Goal: Task Accomplishment & Management: Use online tool/utility

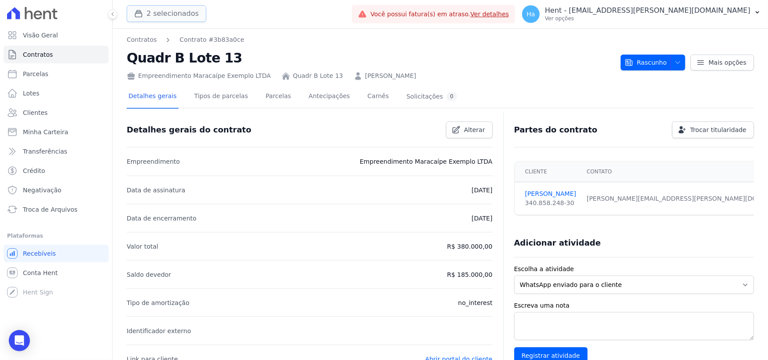
click at [188, 12] on button "2 selecionados" at bounding box center [167, 13] width 80 height 17
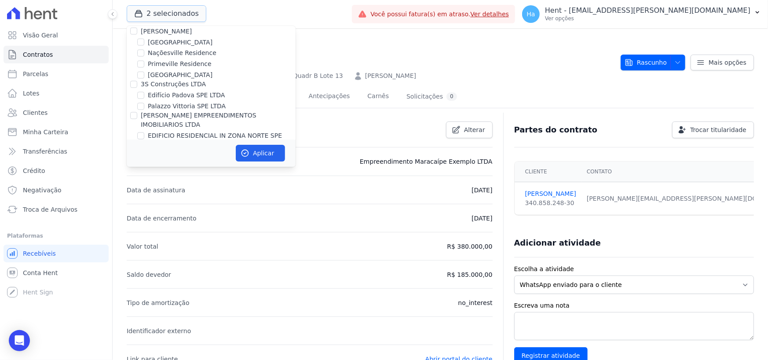
scroll to position [3209, 0]
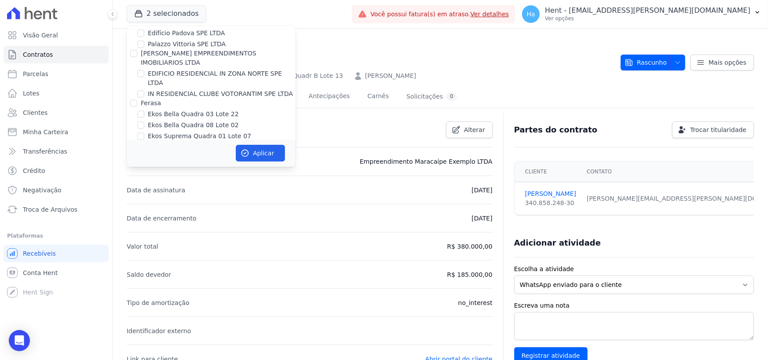
click at [141, 186] on input "Empreendimento Maracaípe Exemplo LTDA" at bounding box center [140, 189] width 7 height 7
checkbox input "false"
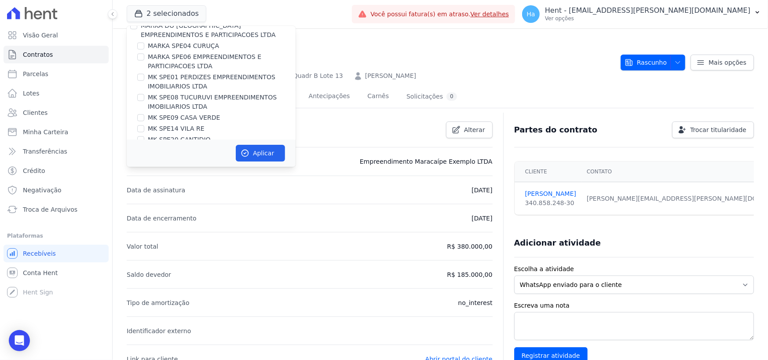
scroll to position [5343, 0]
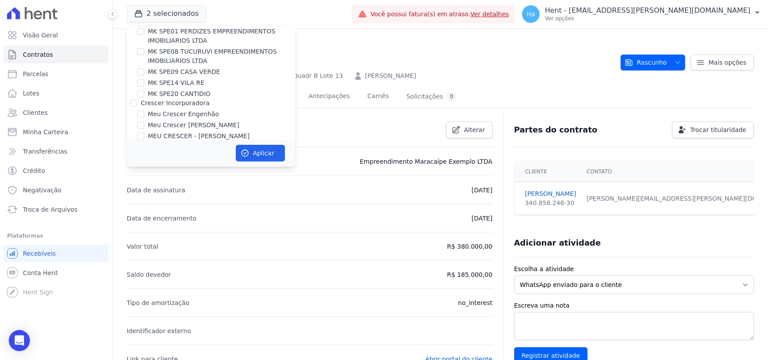
click at [135, 303] on input "MUNTE CONSTRUTORA E INCORPORADORA LTDA" at bounding box center [133, 306] width 7 height 7
checkbox input "false"
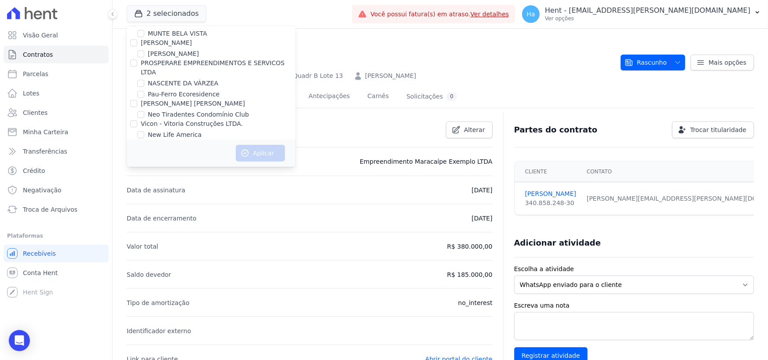
click at [138, 300] on input "Panorama Olivetanos" at bounding box center [140, 303] width 7 height 7
checkbox input "true"
click at [251, 150] on button "Aplicar" at bounding box center [260, 153] width 49 height 17
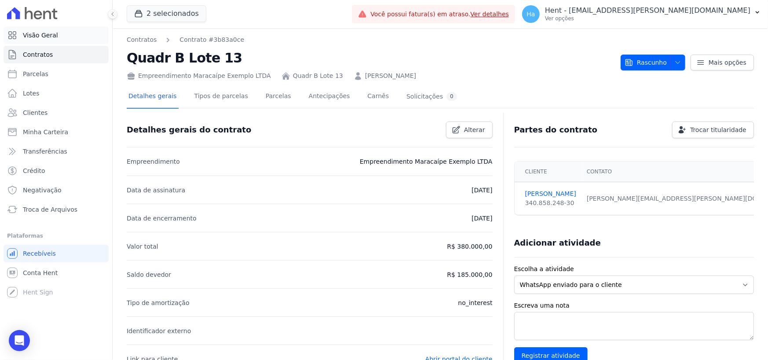
drag, startPoint x: 57, startPoint y: 37, endPoint x: 65, endPoint y: 33, distance: 8.3
click at [57, 37] on link "Visão Geral" at bounding box center [56, 35] width 105 height 18
click at [168, 13] on button "2 selecionados" at bounding box center [167, 13] width 80 height 17
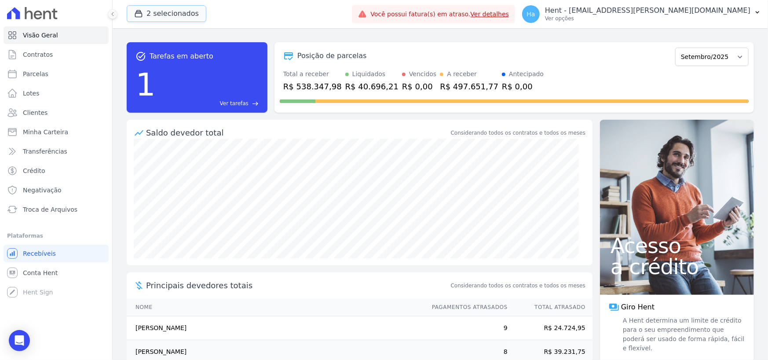
click at [167, 18] on button "2 selecionados" at bounding box center [167, 13] width 80 height 17
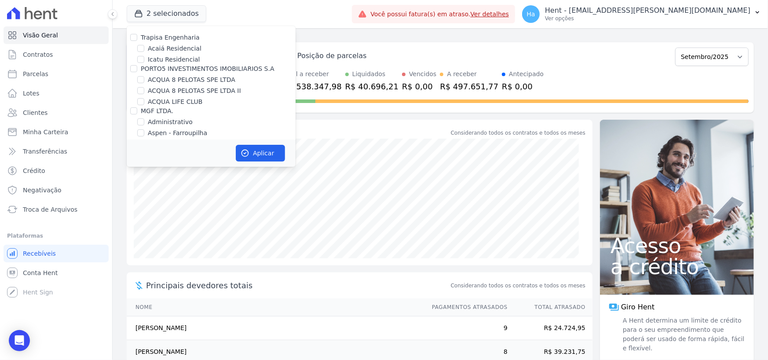
scroll to position [3187, 0]
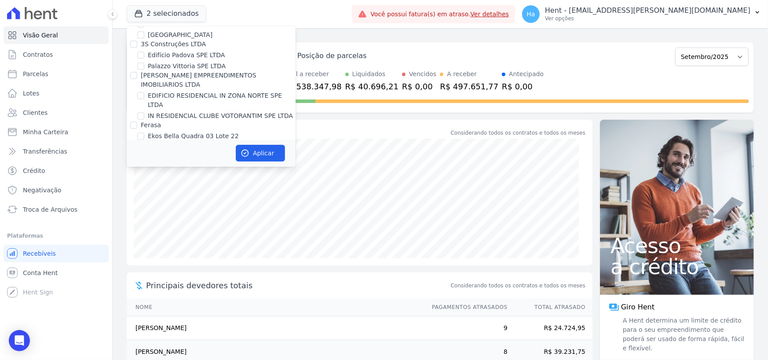
click at [144, 208] on input "Empreendimento Maracaípe Exemplo LTDA" at bounding box center [140, 211] width 7 height 7
checkbox input "false"
click at [263, 149] on button "Aplicar" at bounding box center [260, 153] width 49 height 17
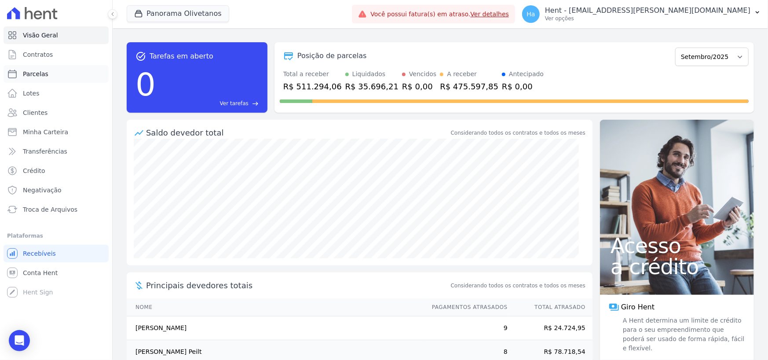
click at [37, 76] on span "Parcelas" at bounding box center [35, 73] width 25 height 9
select select
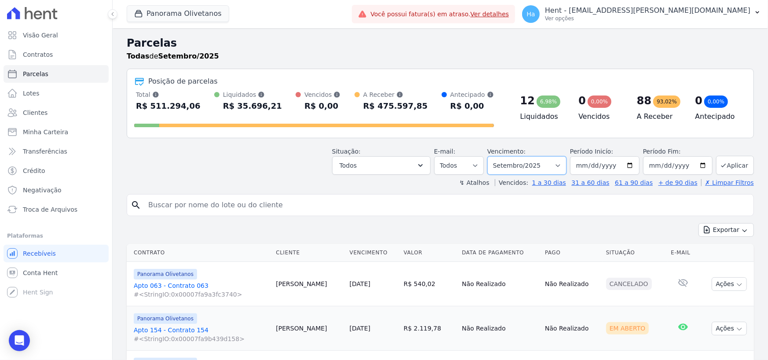
click at [558, 168] on select "Filtrar por período ──────── Todos os meses Março/2023 Abril/2023 Maio/2023 Jun…" at bounding box center [526, 165] width 79 height 18
click at [576, 160] on input "[DATE]" at bounding box center [604, 165] width 69 height 18
click at [594, 168] on input "[DATE]" at bounding box center [604, 165] width 69 height 18
type input "[DATE]"
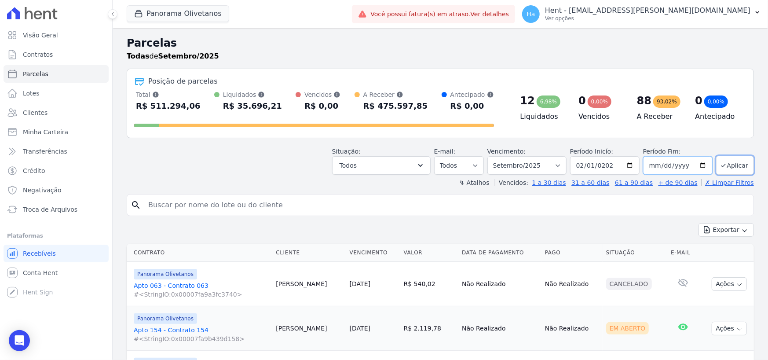
click at [650, 166] on input "[DATE]" at bounding box center [677, 165] width 69 height 18
click at [663, 165] on input "[DATE]" at bounding box center [677, 165] width 69 height 18
type input "2025-08-30"
click at [420, 167] on button "Todos" at bounding box center [381, 165] width 98 height 18
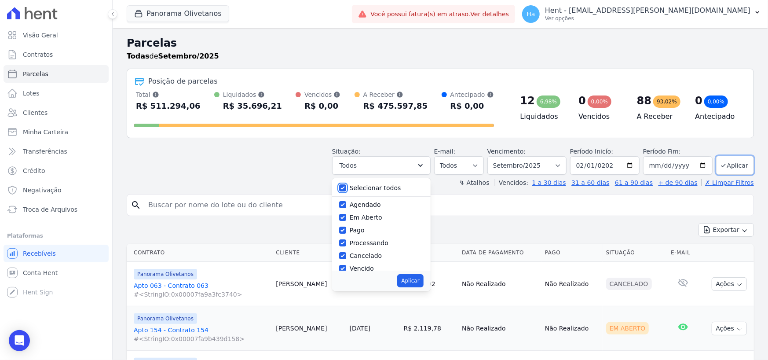
click at [346, 186] on input "Selecionar todos" at bounding box center [342, 187] width 7 height 7
checkbox input "false"
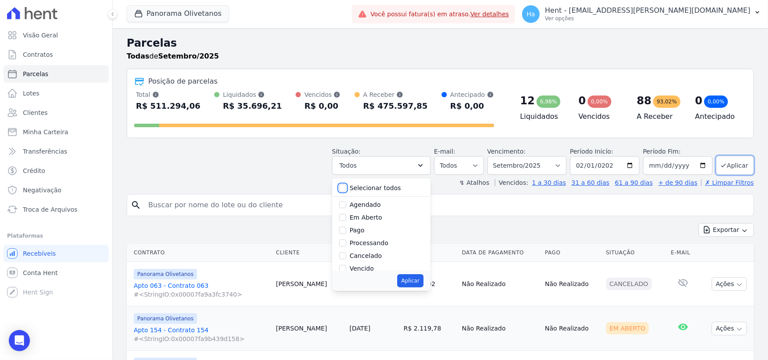
checkbox input "false"
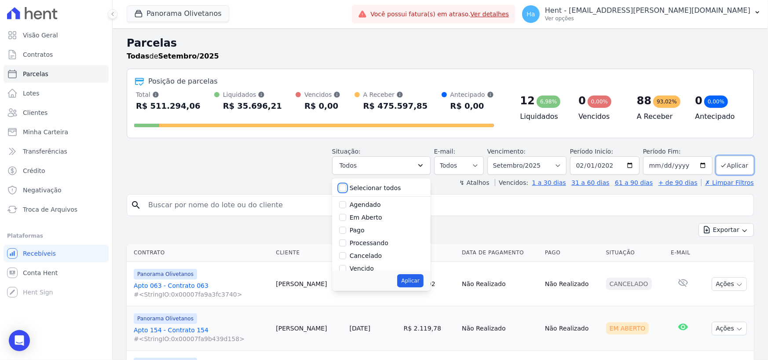
checkbox input "false"
click at [346, 217] on input "Em Aberto" at bounding box center [342, 217] width 7 height 7
checkbox input "true"
click at [346, 268] on input "Vencido" at bounding box center [342, 268] width 7 height 7
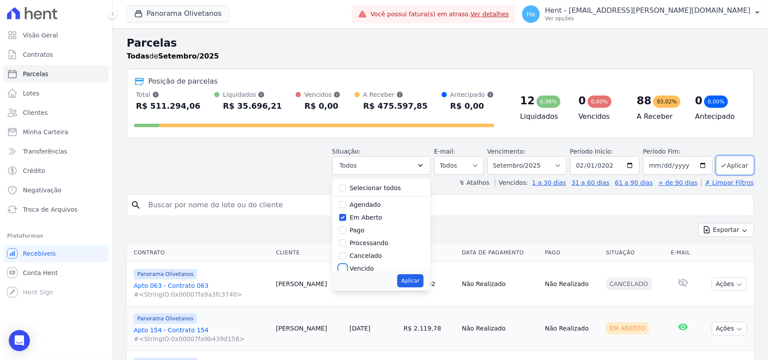
checkbox input "true"
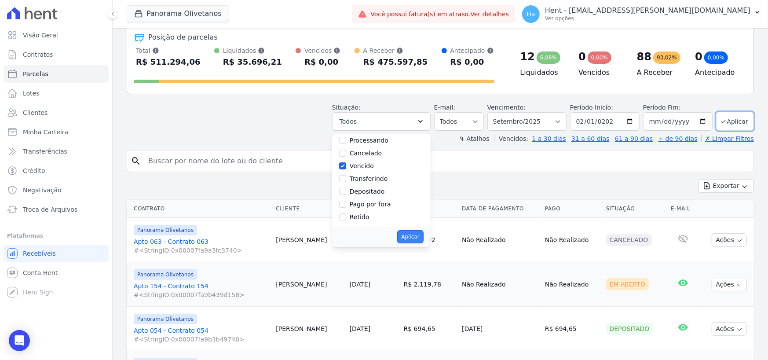
click at [418, 234] on button "Aplicar" at bounding box center [410, 236] width 26 height 13
select select "pending"
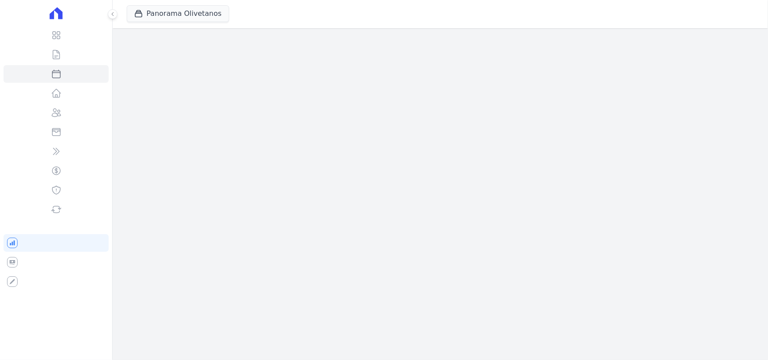
select select
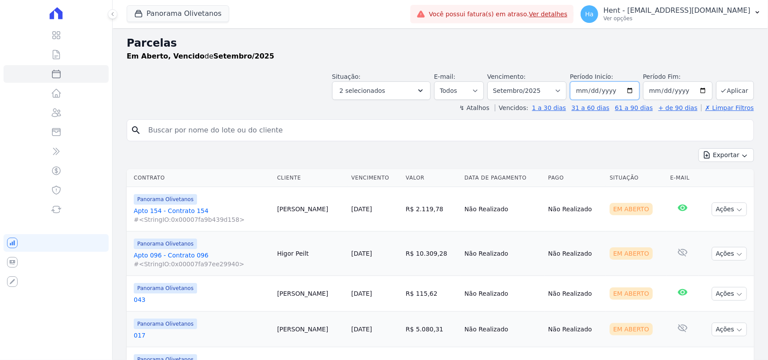
click at [589, 91] on input "[DATE]" at bounding box center [604, 90] width 69 height 18
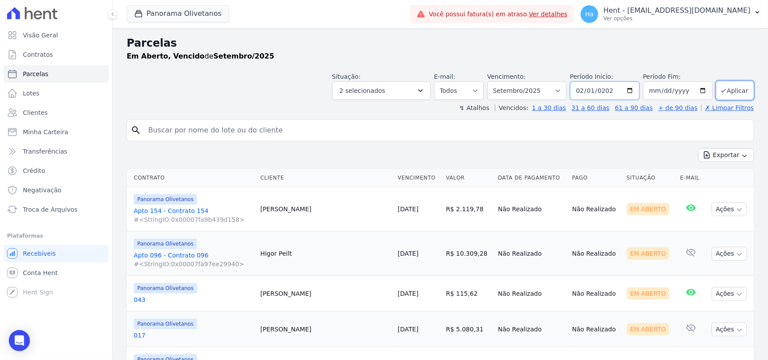
type input "[DATE]"
click at [734, 89] on button "Aplicar" at bounding box center [735, 90] width 38 height 19
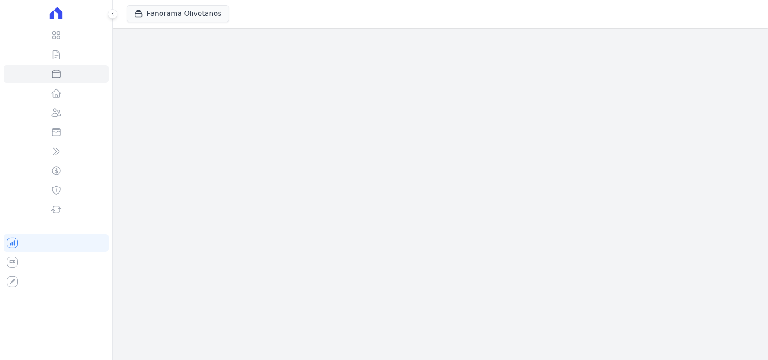
select select
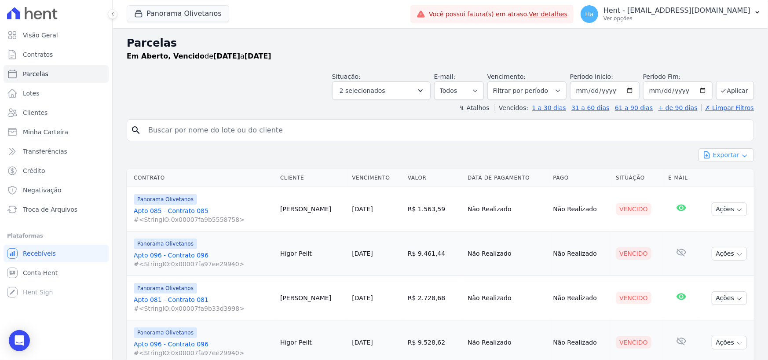
click at [743, 157] on button "Exportar" at bounding box center [725, 155] width 55 height 14
click at [725, 189] on span "Exportar CSV" at bounding box center [725, 190] width 47 height 9
